Goal: Information Seeking & Learning: Learn about a topic

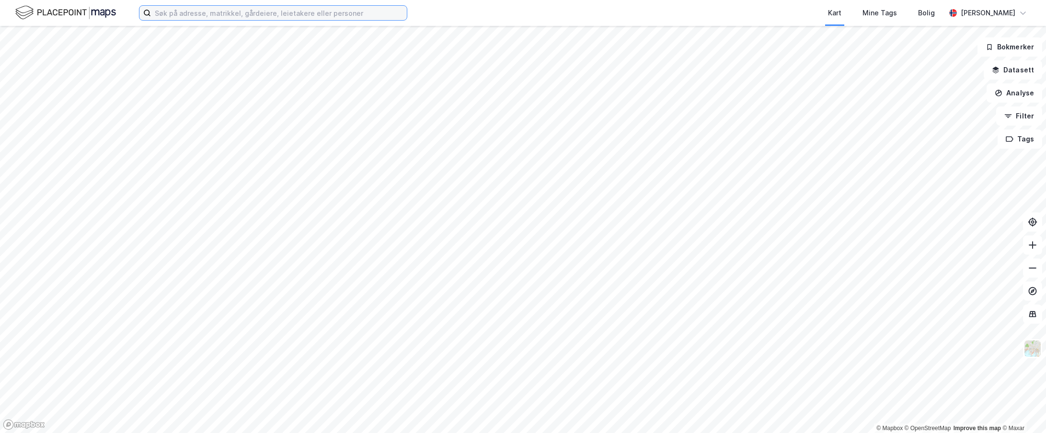
click at [229, 11] on input at bounding box center [279, 13] width 256 height 14
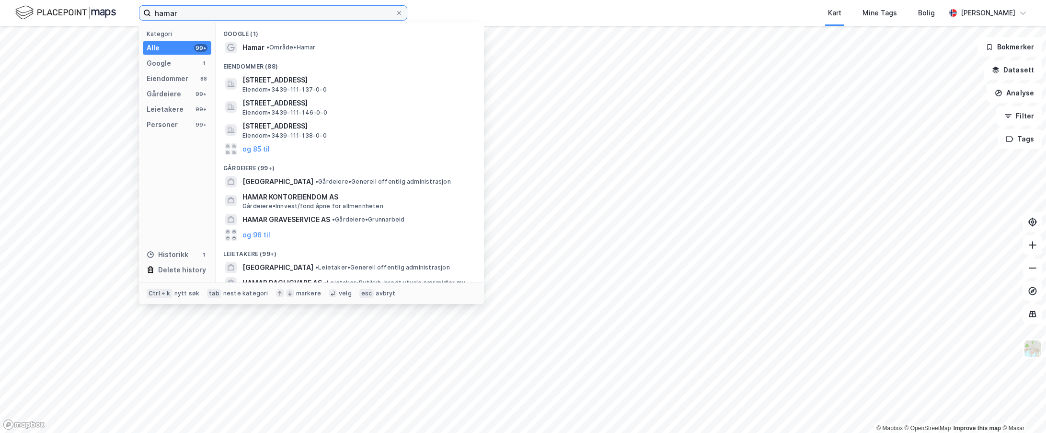
click at [170, 14] on input "hamar" at bounding box center [273, 13] width 244 height 14
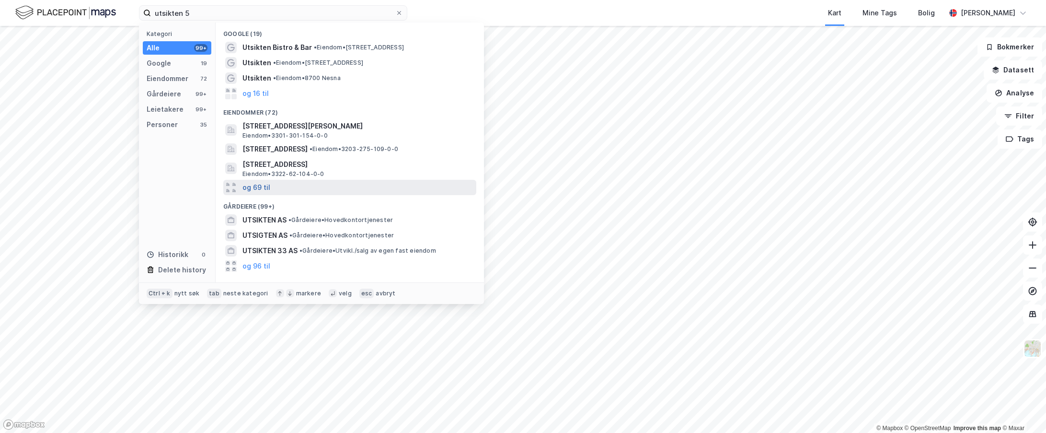
click at [265, 185] on button "og 69 til" at bounding box center [256, 187] width 28 height 11
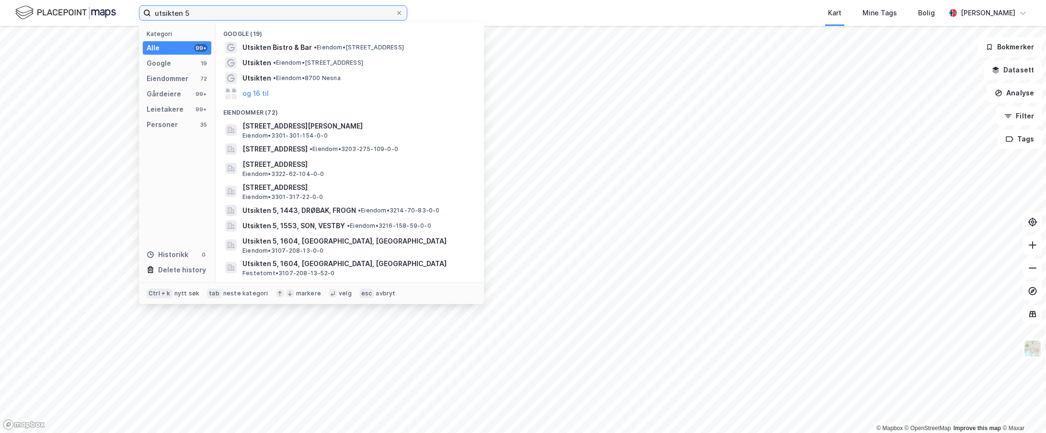
click at [233, 17] on input "utsikten 5" at bounding box center [273, 13] width 244 height 14
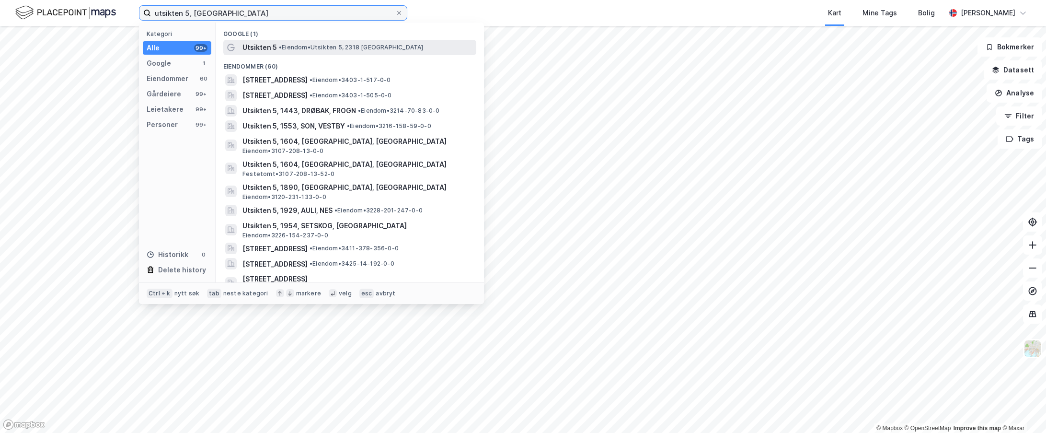
type input "utsikten 5, [GEOGRAPHIC_DATA]"
click at [279, 44] on span "•" at bounding box center [280, 47] width 3 height 7
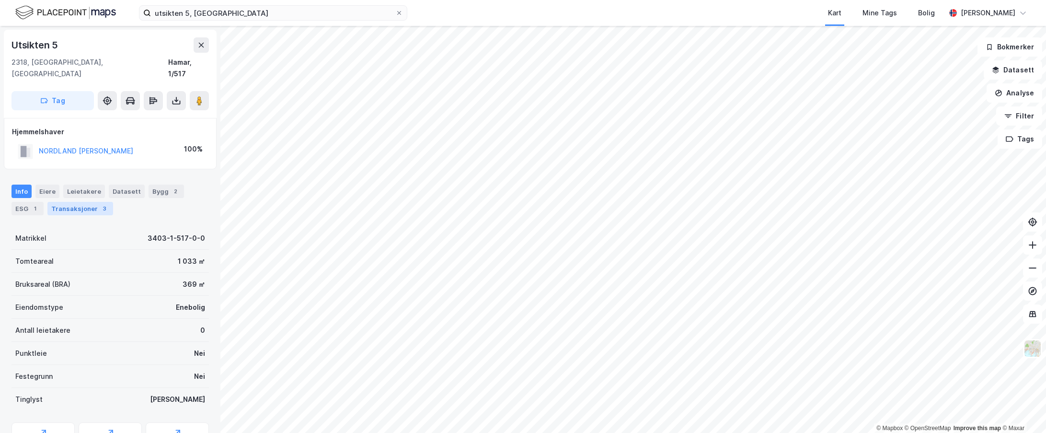
click at [93, 203] on div "Transaksjoner 3" at bounding box center [80, 208] width 66 height 13
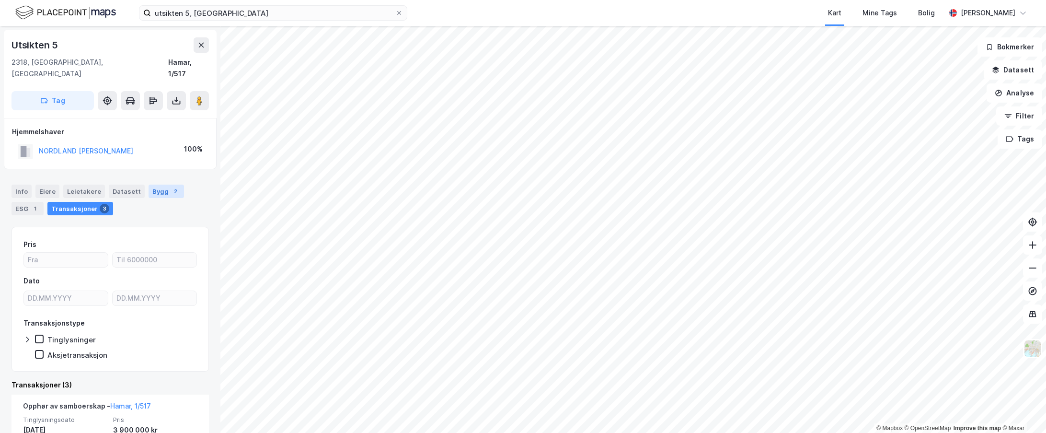
click at [159, 184] on div "Bygg 2" at bounding box center [166, 190] width 35 height 13
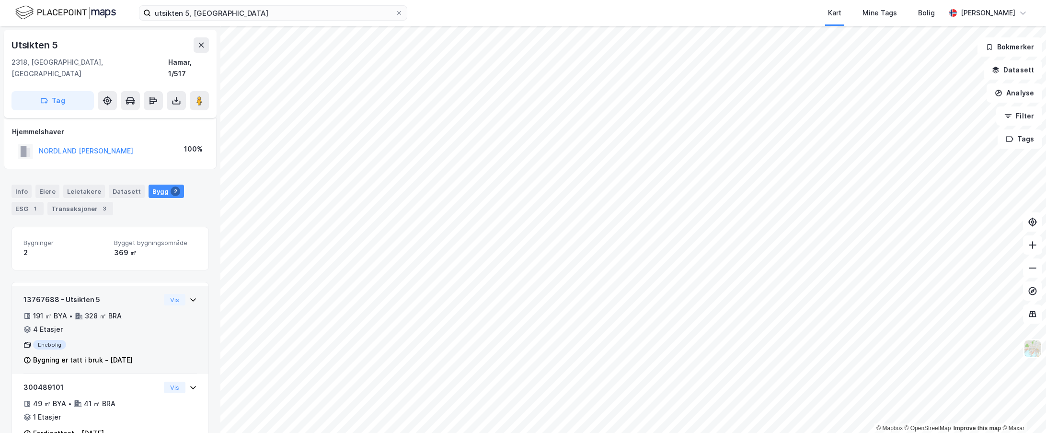
scroll to position [18, 0]
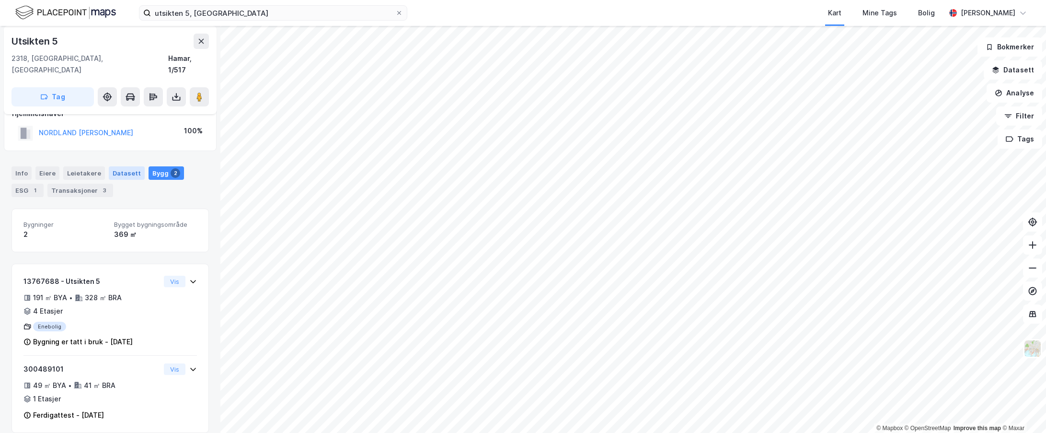
click at [118, 166] on div "Datasett" at bounding box center [127, 172] width 36 height 13
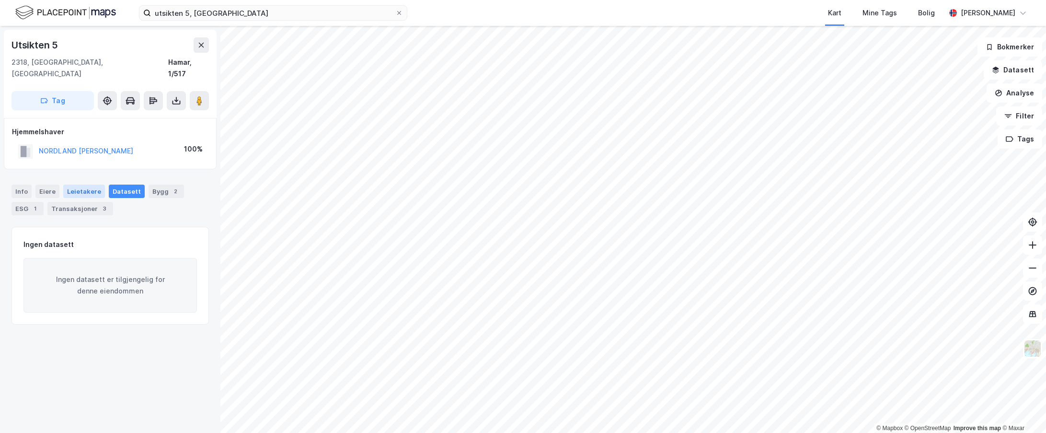
click at [74, 184] on div "Leietakere" at bounding box center [84, 190] width 42 height 13
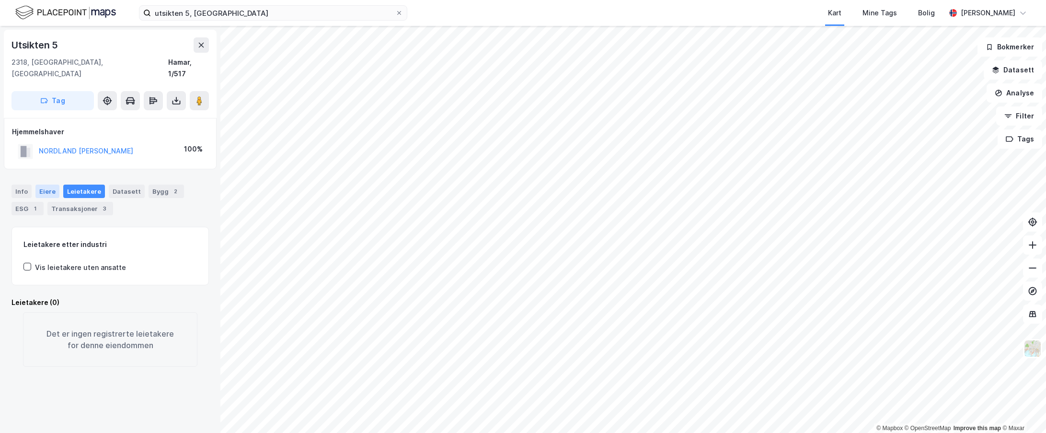
click at [45, 184] on div "Eiere" at bounding box center [47, 190] width 24 height 13
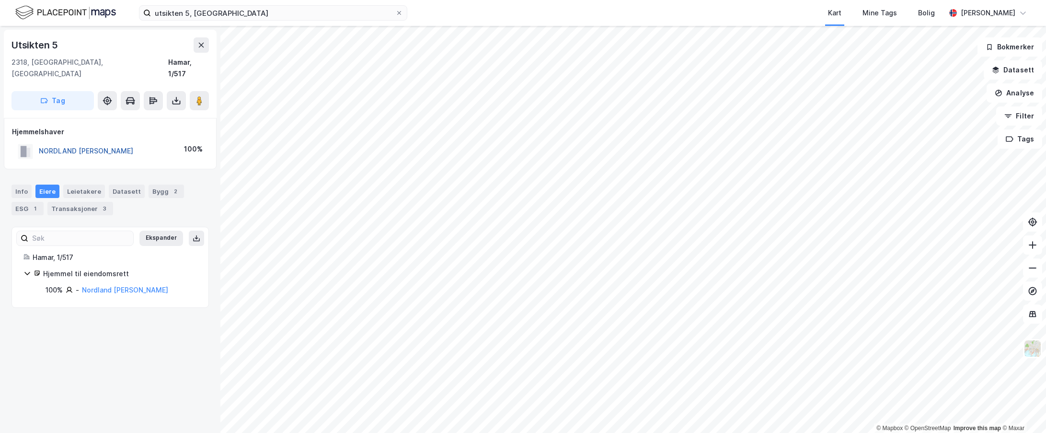
click at [0, 0] on button "NORDLAND [PERSON_NAME]" at bounding box center [0, 0] width 0 height 0
